Goal: Information Seeking & Learning: Learn about a topic

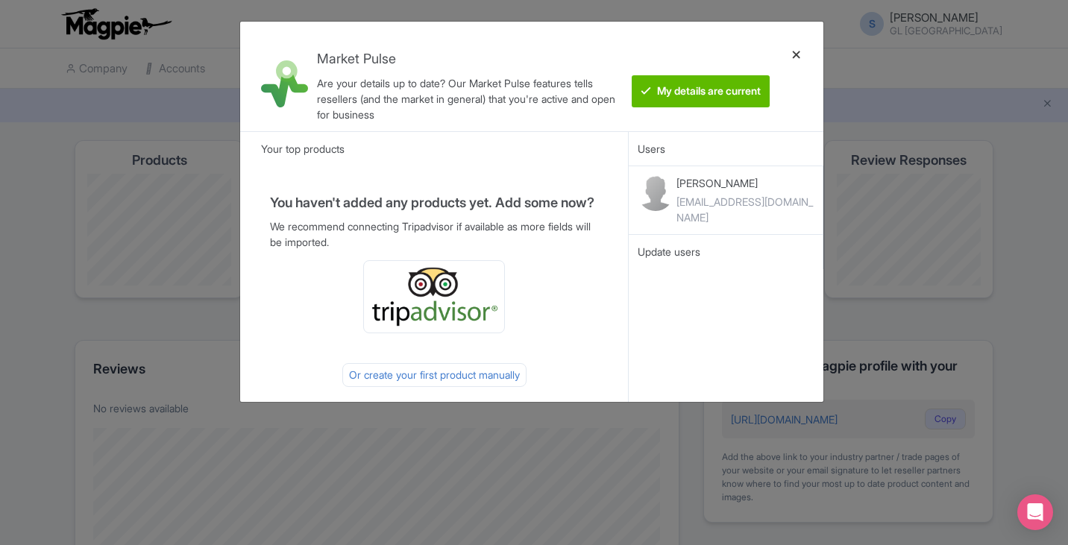
click at [799, 57] on div at bounding box center [797, 77] width 36 height 86
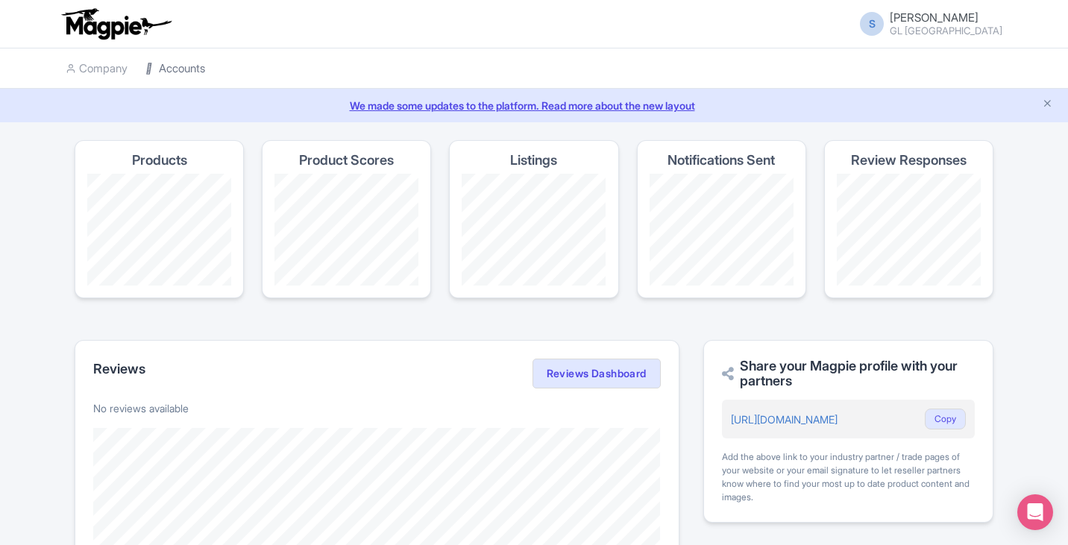
click at [195, 70] on link "Accounts" at bounding box center [175, 68] width 60 height 41
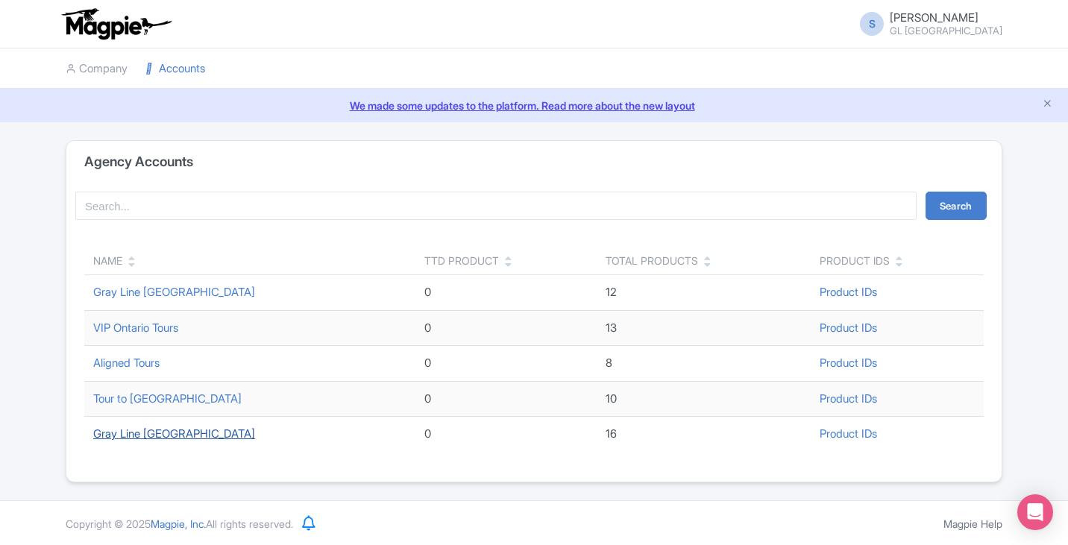
click at [162, 436] on link "Gray Line [GEOGRAPHIC_DATA]" at bounding box center [174, 434] width 162 height 14
click at [163, 290] on link "Gray Line Niagara Falls" at bounding box center [174, 292] width 162 height 14
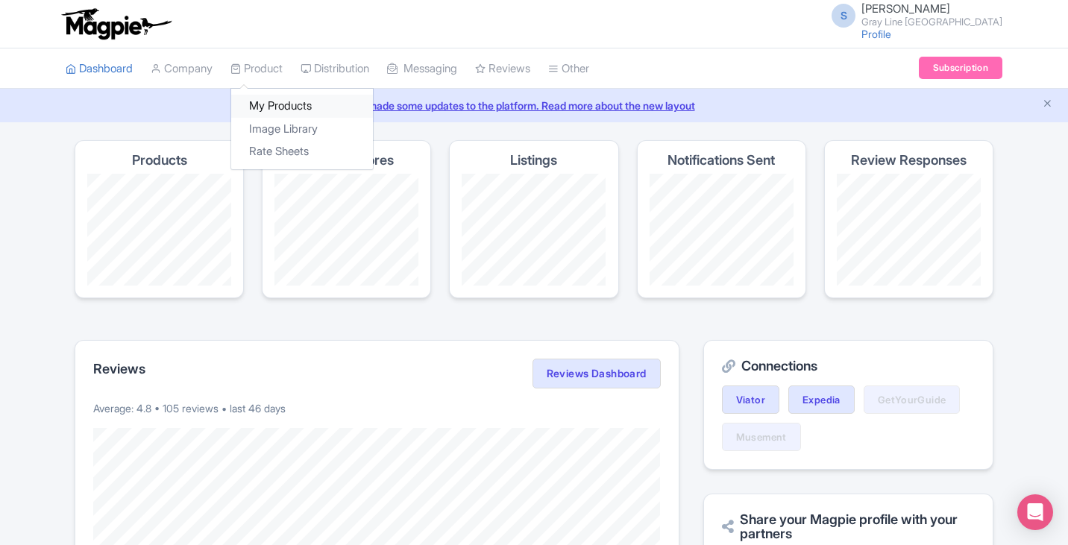
click at [304, 104] on link "My Products" at bounding box center [302, 106] width 142 height 23
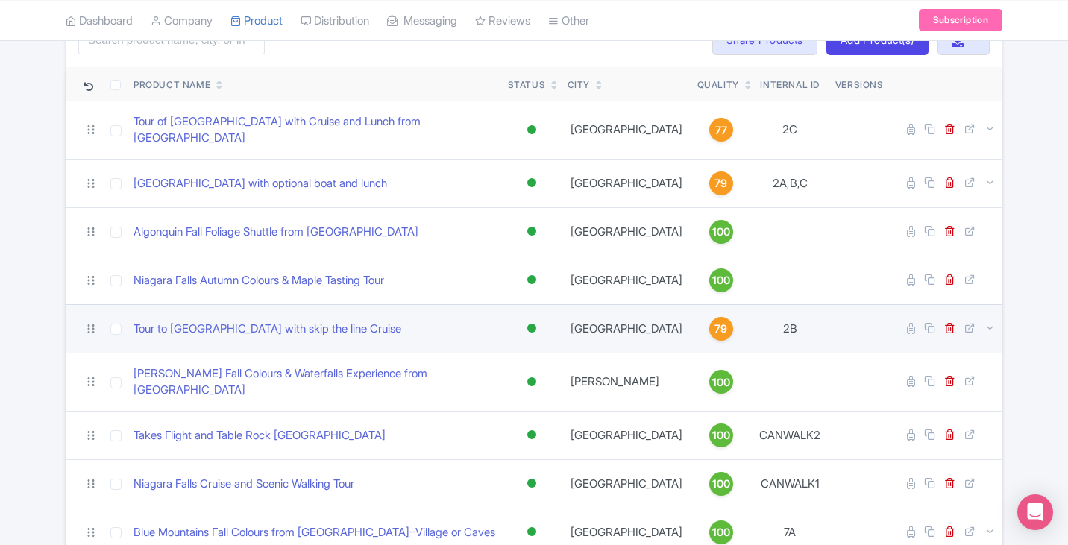
scroll to position [149, 0]
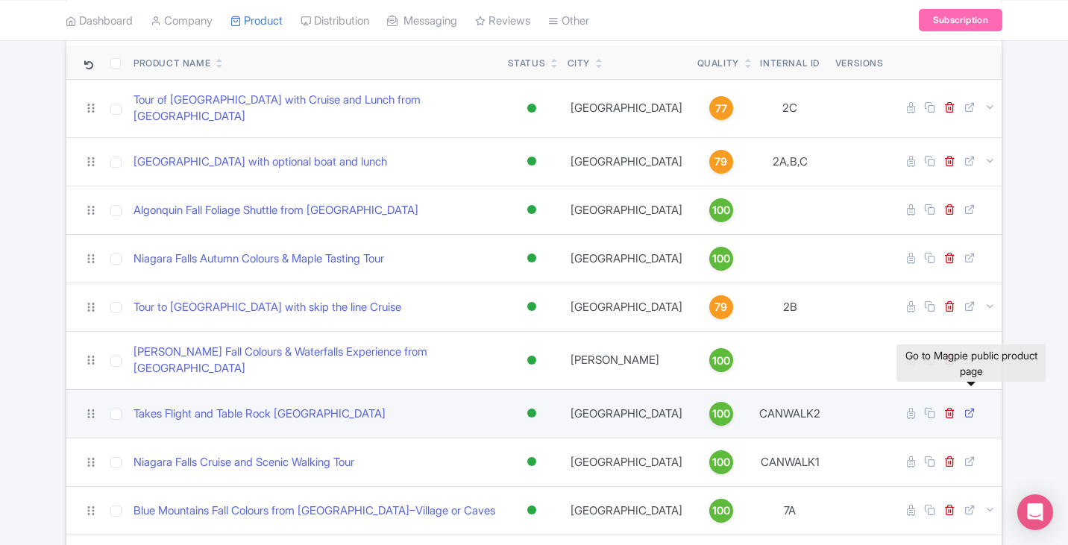
click at [968, 407] on icon at bounding box center [970, 412] width 11 height 11
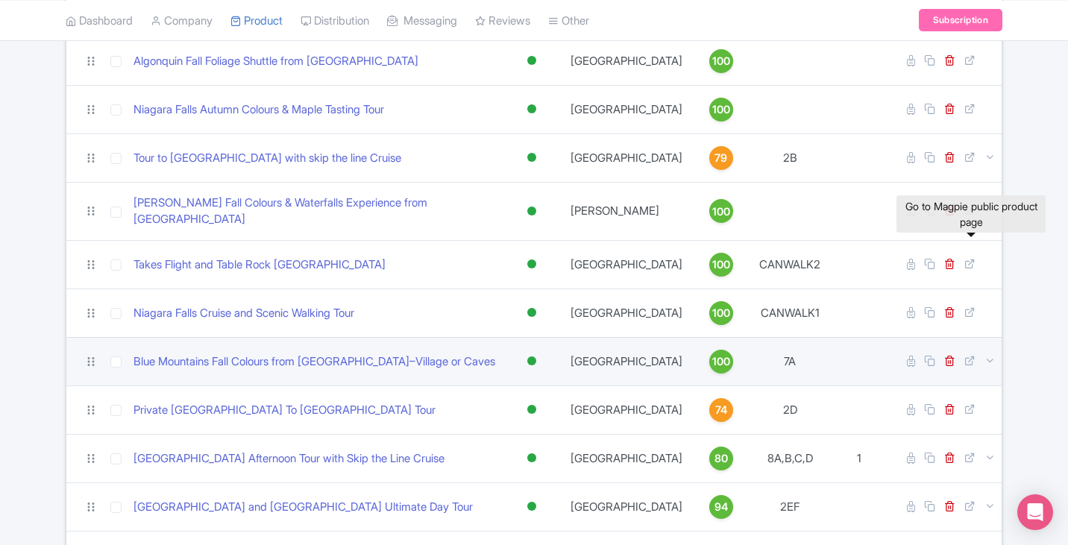
scroll to position [224, 0]
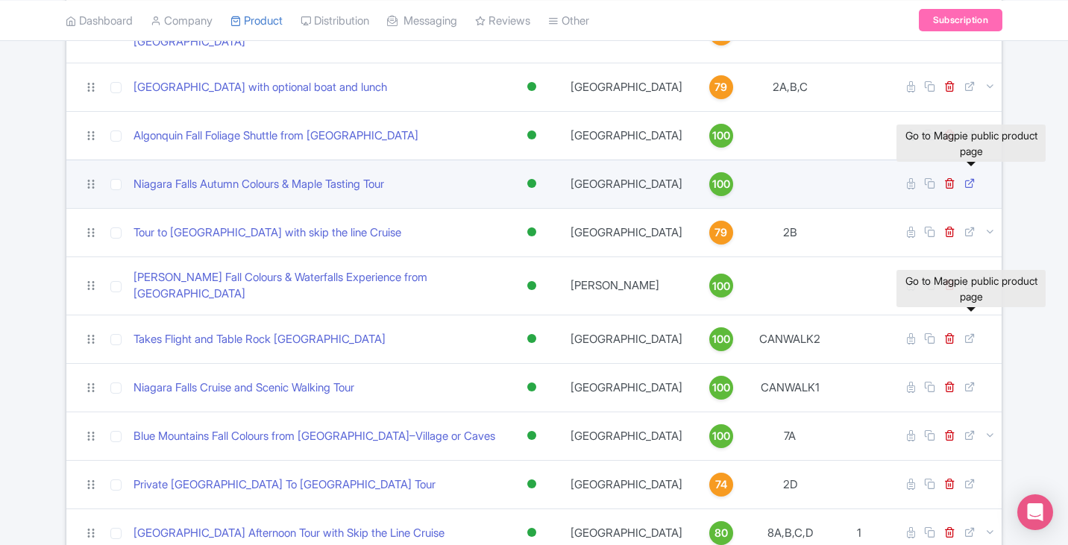
click at [974, 178] on icon at bounding box center [970, 183] width 11 height 11
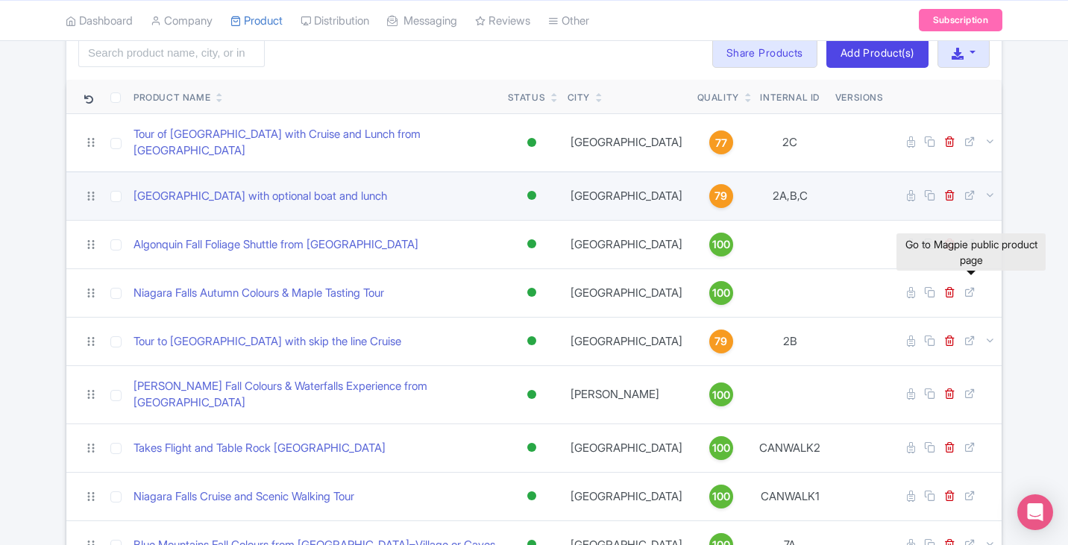
scroll to position [0, 0]
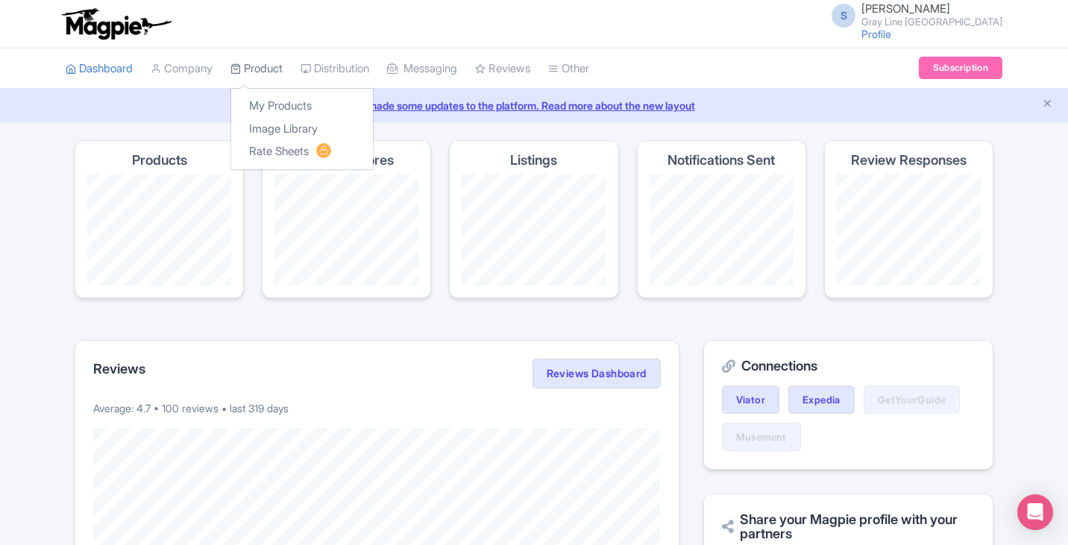
click at [266, 66] on link "Product" at bounding box center [257, 68] width 52 height 41
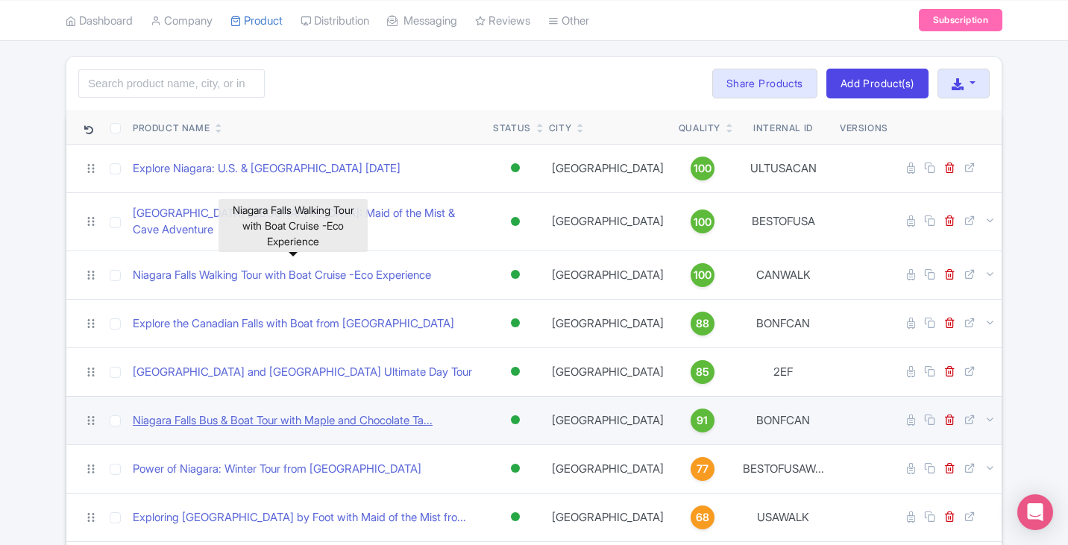
scroll to position [75, 0]
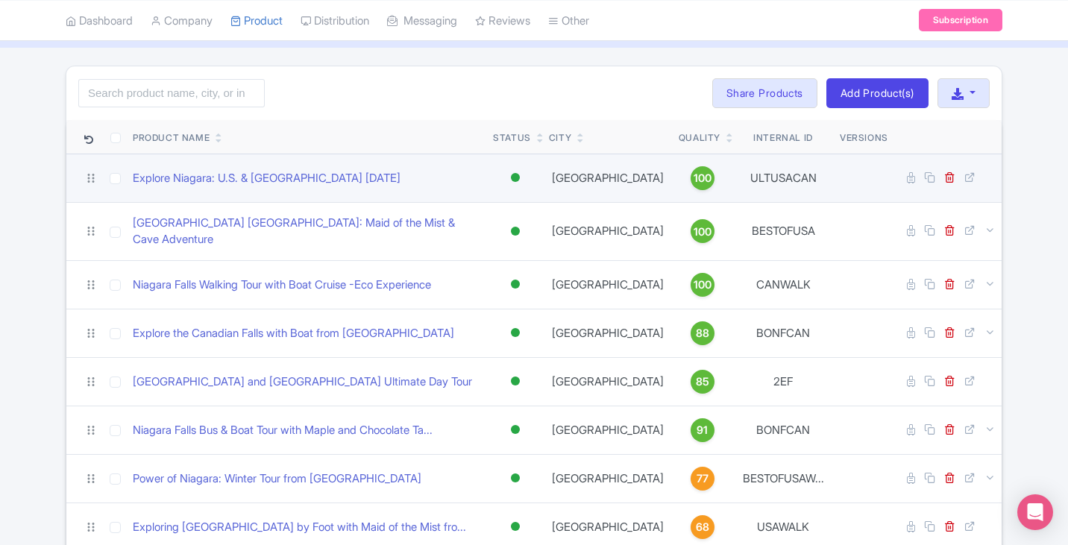
click at [962, 178] on td at bounding box center [948, 178] width 107 height 48
click at [970, 177] on icon at bounding box center [970, 177] width 11 height 11
